Goal: Use online tool/utility: Utilize a website feature to perform a specific function

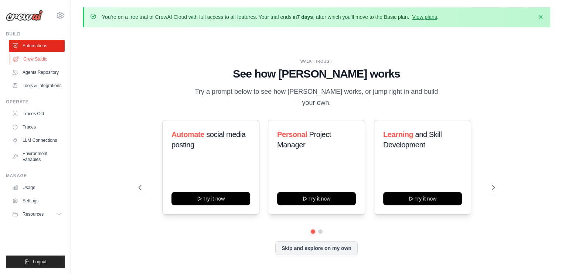
click at [45, 59] on link "Crew Studio" at bounding box center [38, 59] width 56 height 12
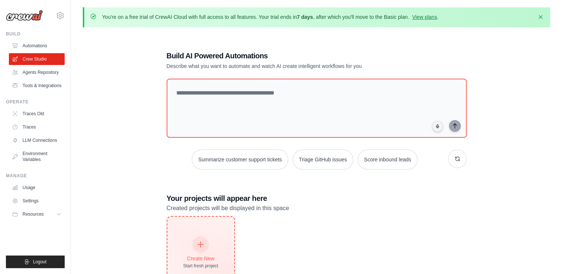
click at [208, 238] on div "Create New Start fresh project" at bounding box center [200, 253] width 35 height 32
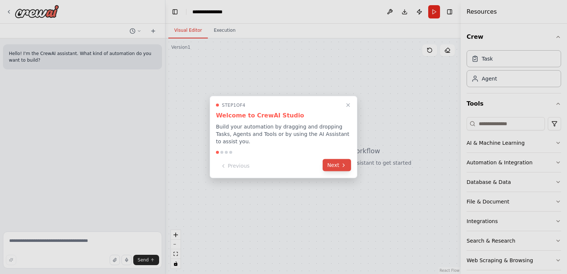
click at [335, 159] on button "Next" at bounding box center [337, 165] width 28 height 12
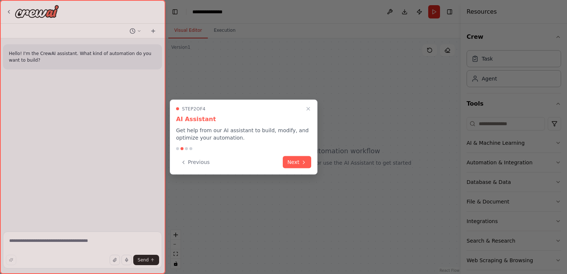
click at [335, 159] on div at bounding box center [283, 137] width 567 height 274
click at [297, 161] on button "Next" at bounding box center [297, 162] width 28 height 12
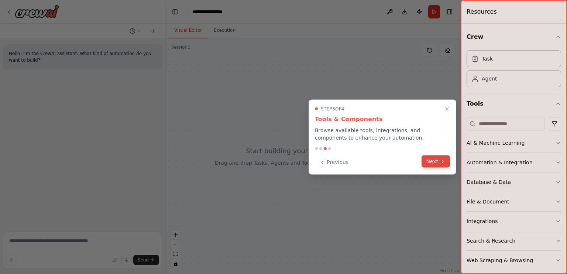
click at [438, 163] on button "Next" at bounding box center [436, 162] width 28 height 12
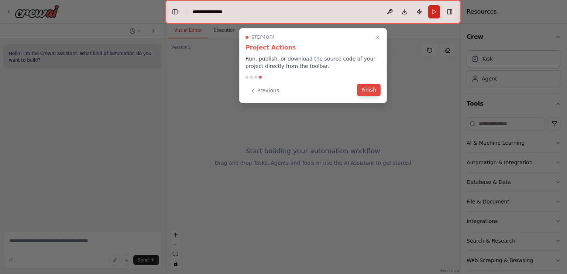
click at [363, 90] on button "Finish" at bounding box center [369, 90] width 24 height 12
